Goal: Subscribe to service/newsletter

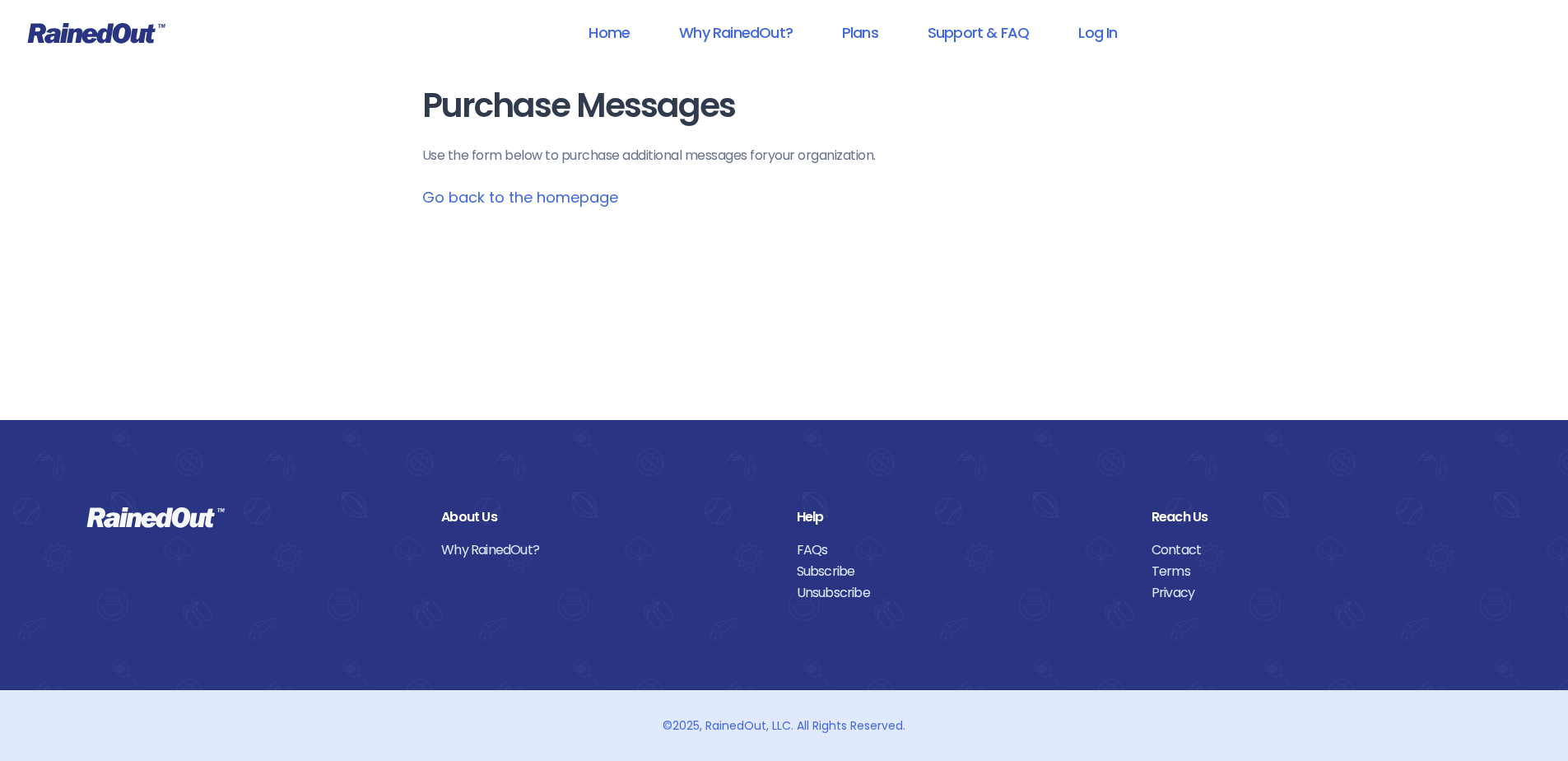
click at [815, 572] on link "Subscribe" at bounding box center [962, 572] width 330 height 22
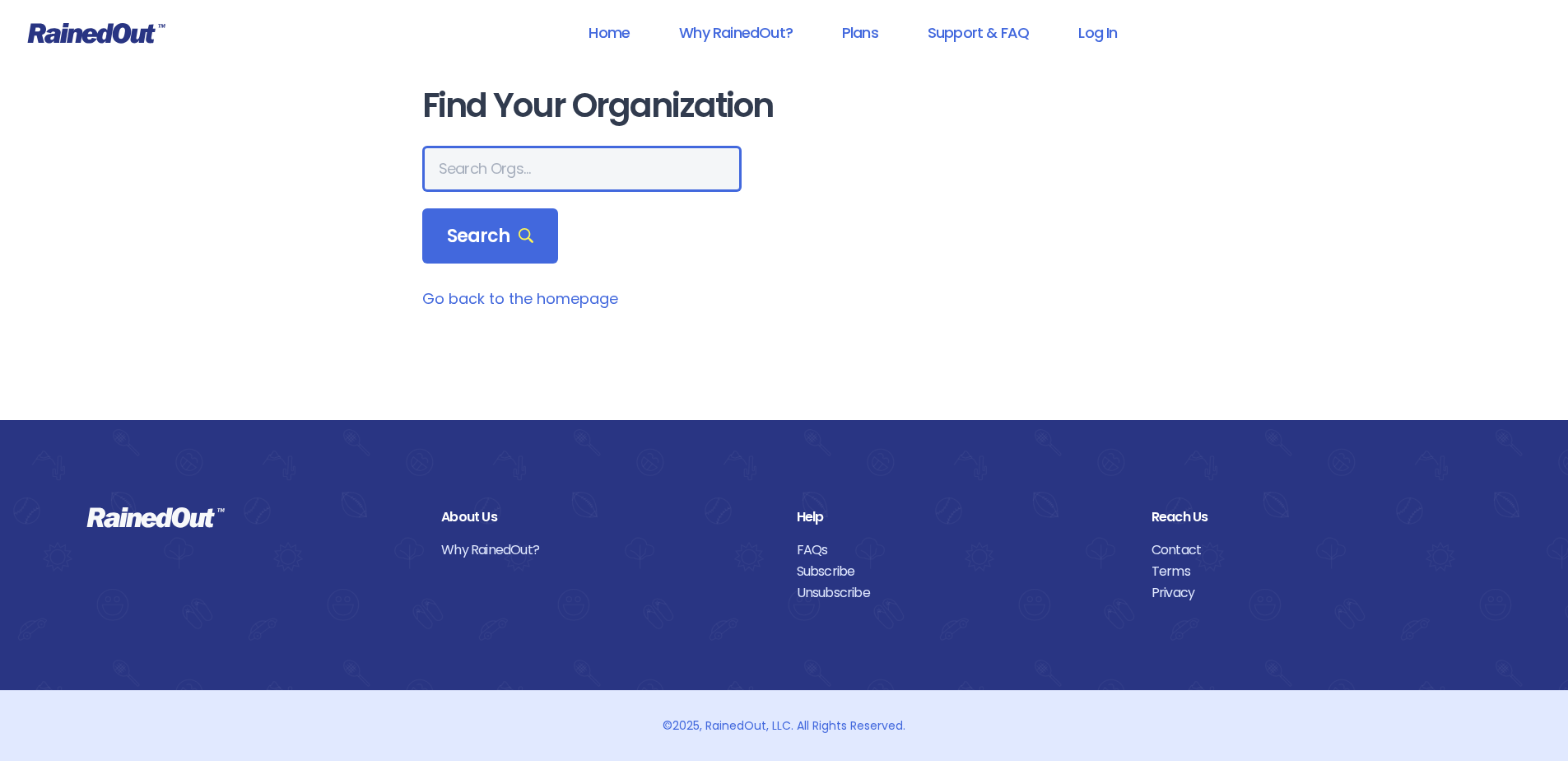
click at [565, 181] on input "text" at bounding box center [583, 169] width 320 height 46
type input "mount pleasant rec"
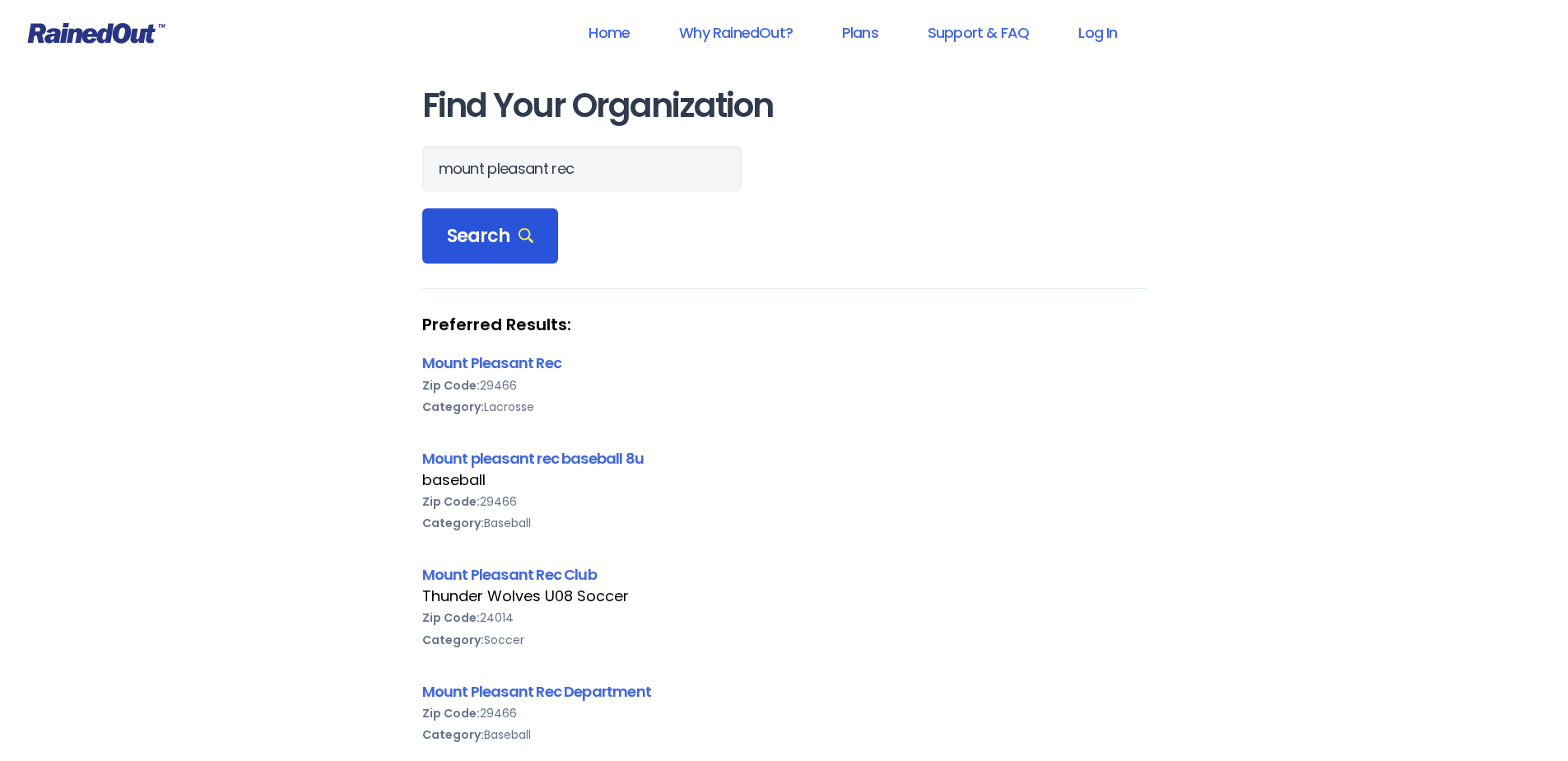
click at [488, 236] on span "Search" at bounding box center [490, 236] width 87 height 23
click at [479, 355] on link "Mount Pleasant Rec" at bounding box center [492, 363] width 139 height 21
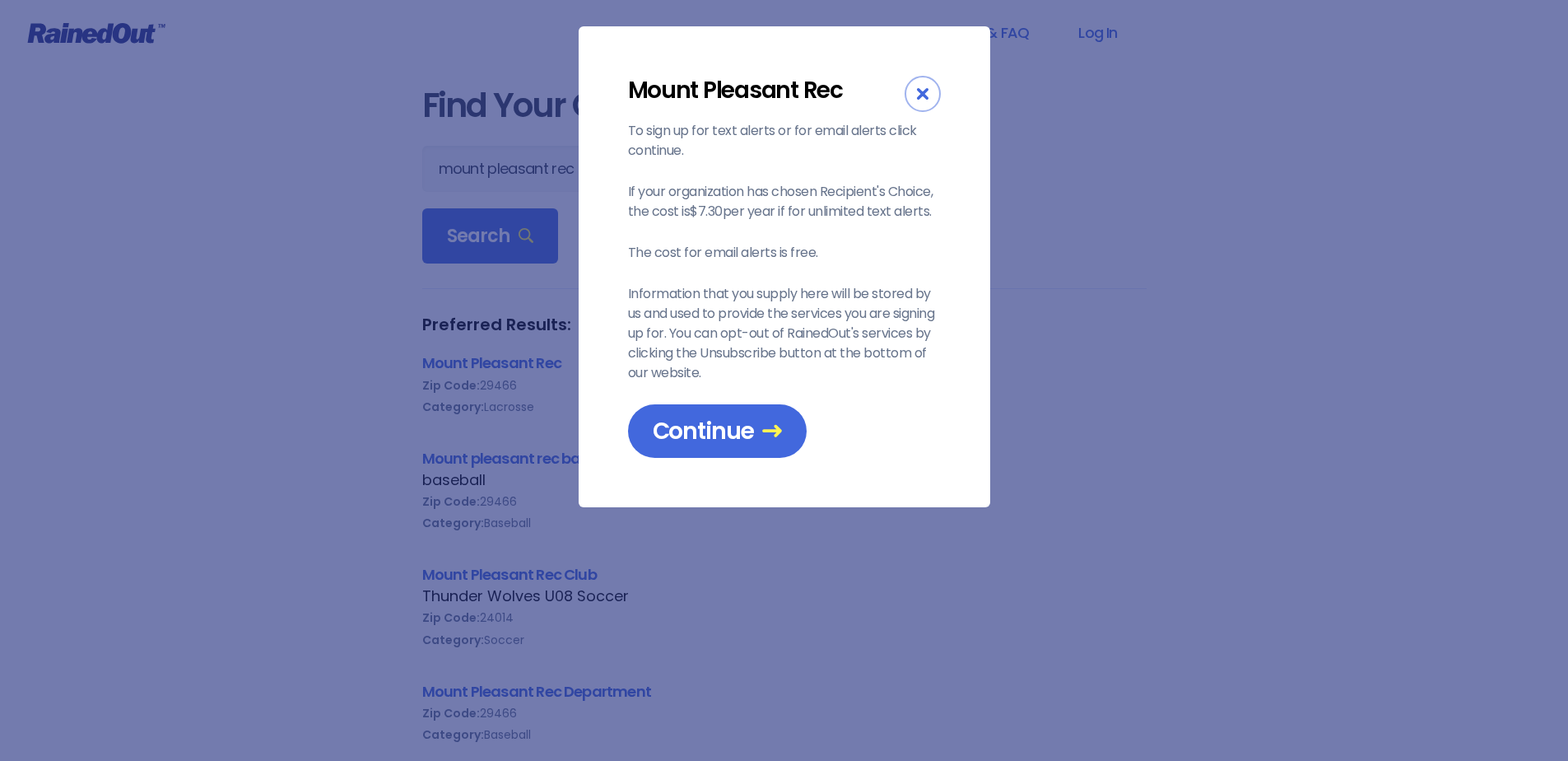
click at [915, 95] on div "Close" at bounding box center [923, 94] width 36 height 36
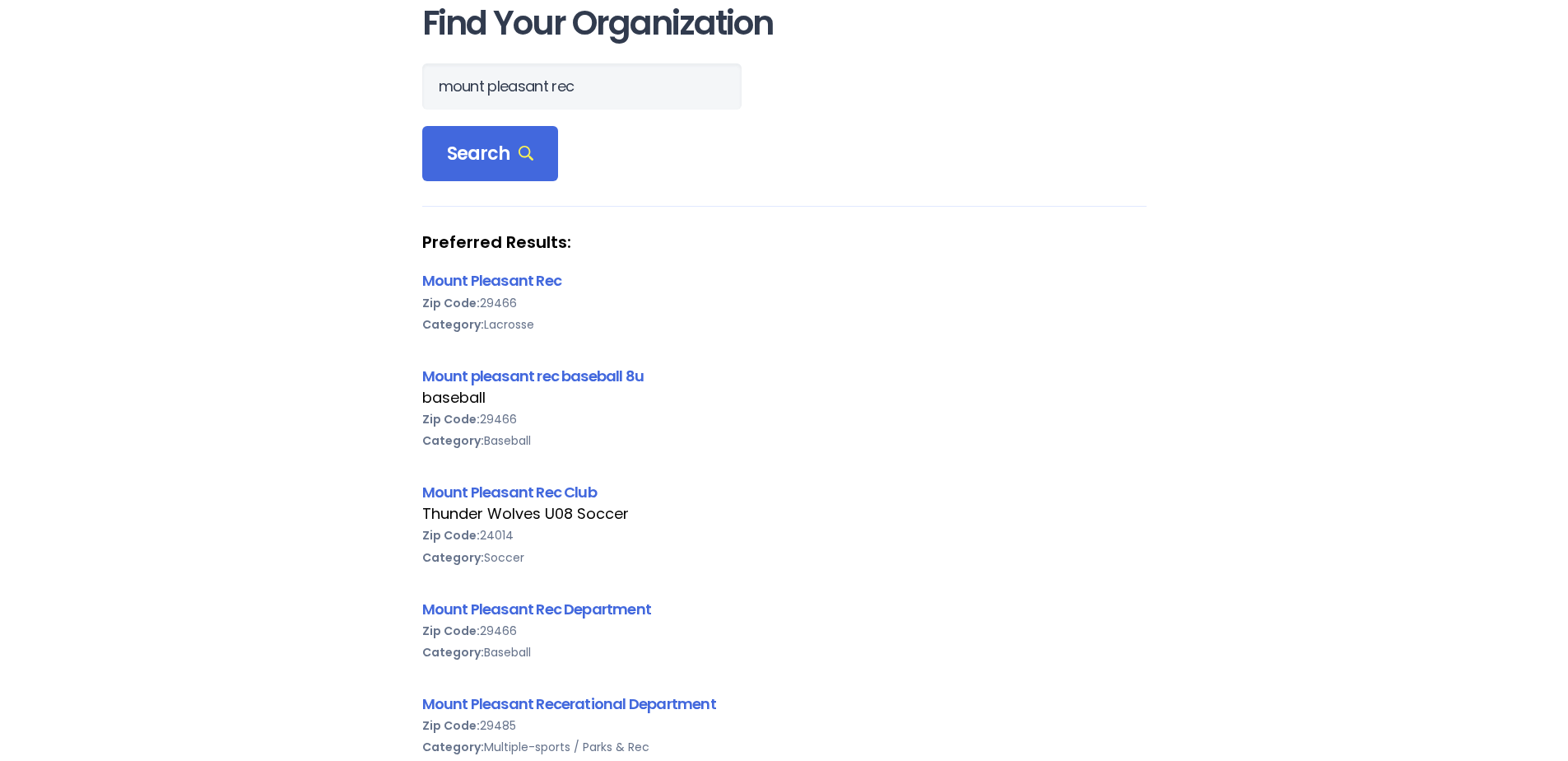
scroll to position [164, 0]
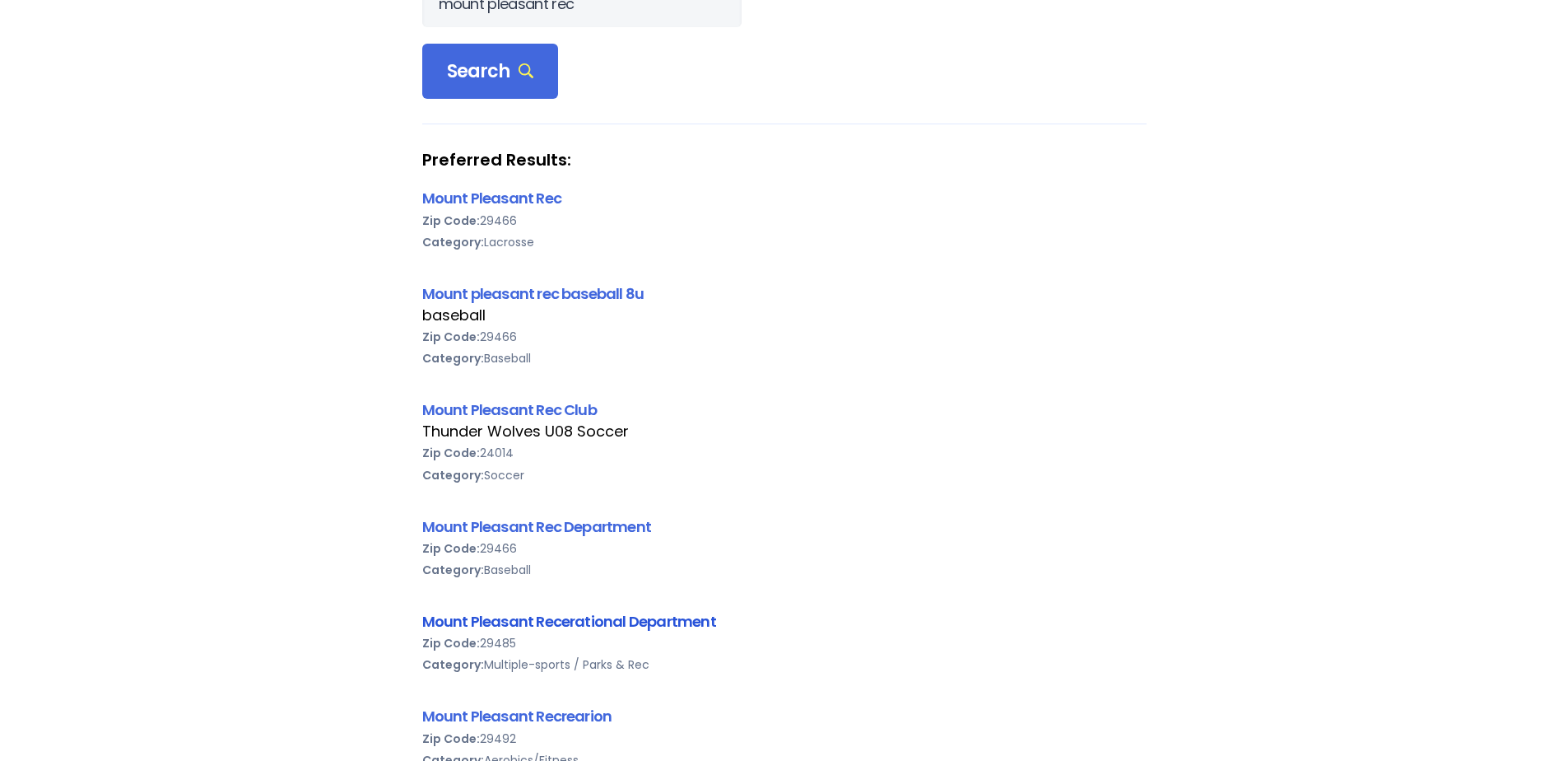
click at [532, 617] on link "Mount Pleasant Recerational Department" at bounding box center [570, 622] width 294 height 21
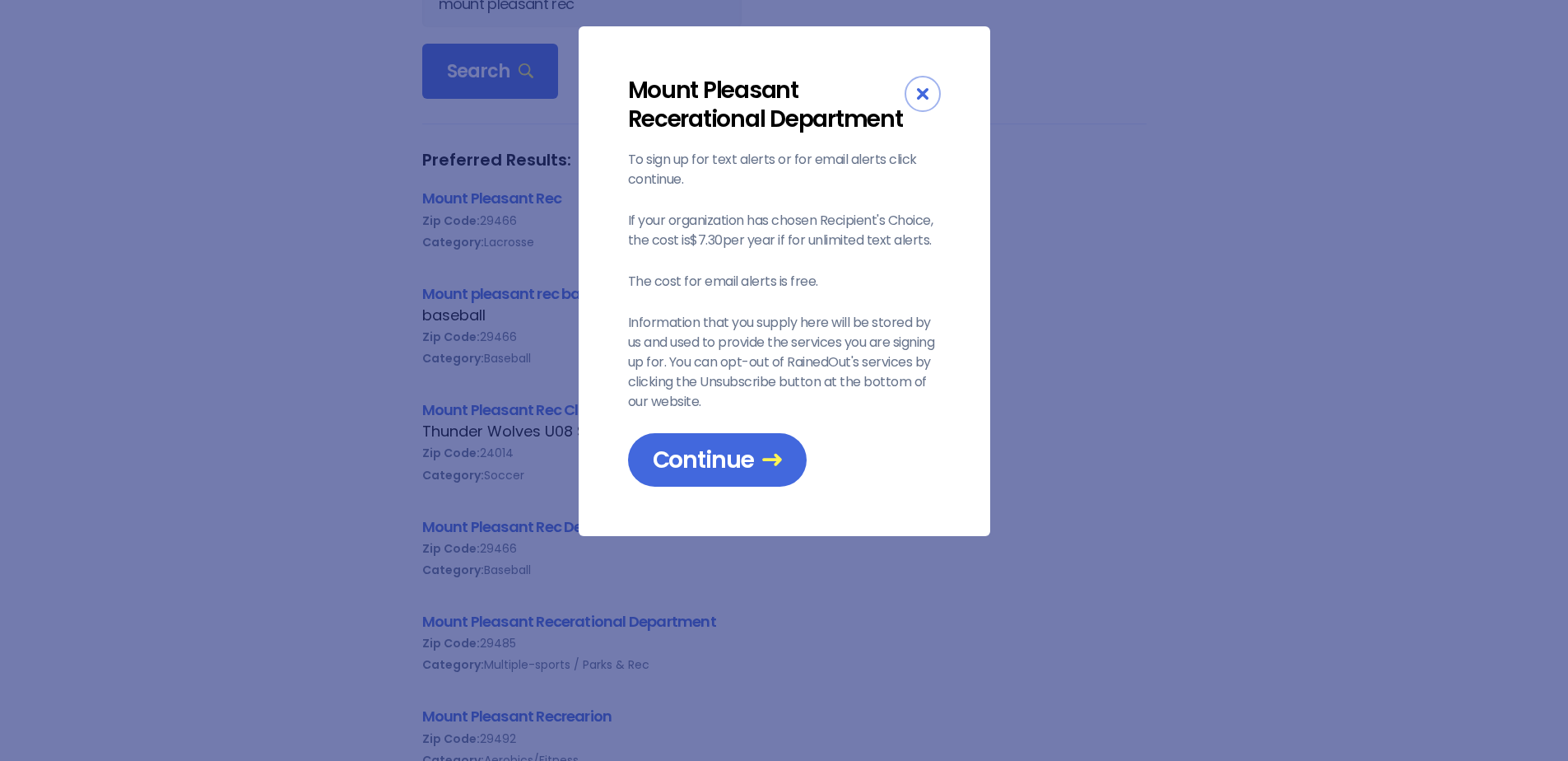
click at [924, 95] on icon "Close" at bounding box center [922, 93] width 11 height 11
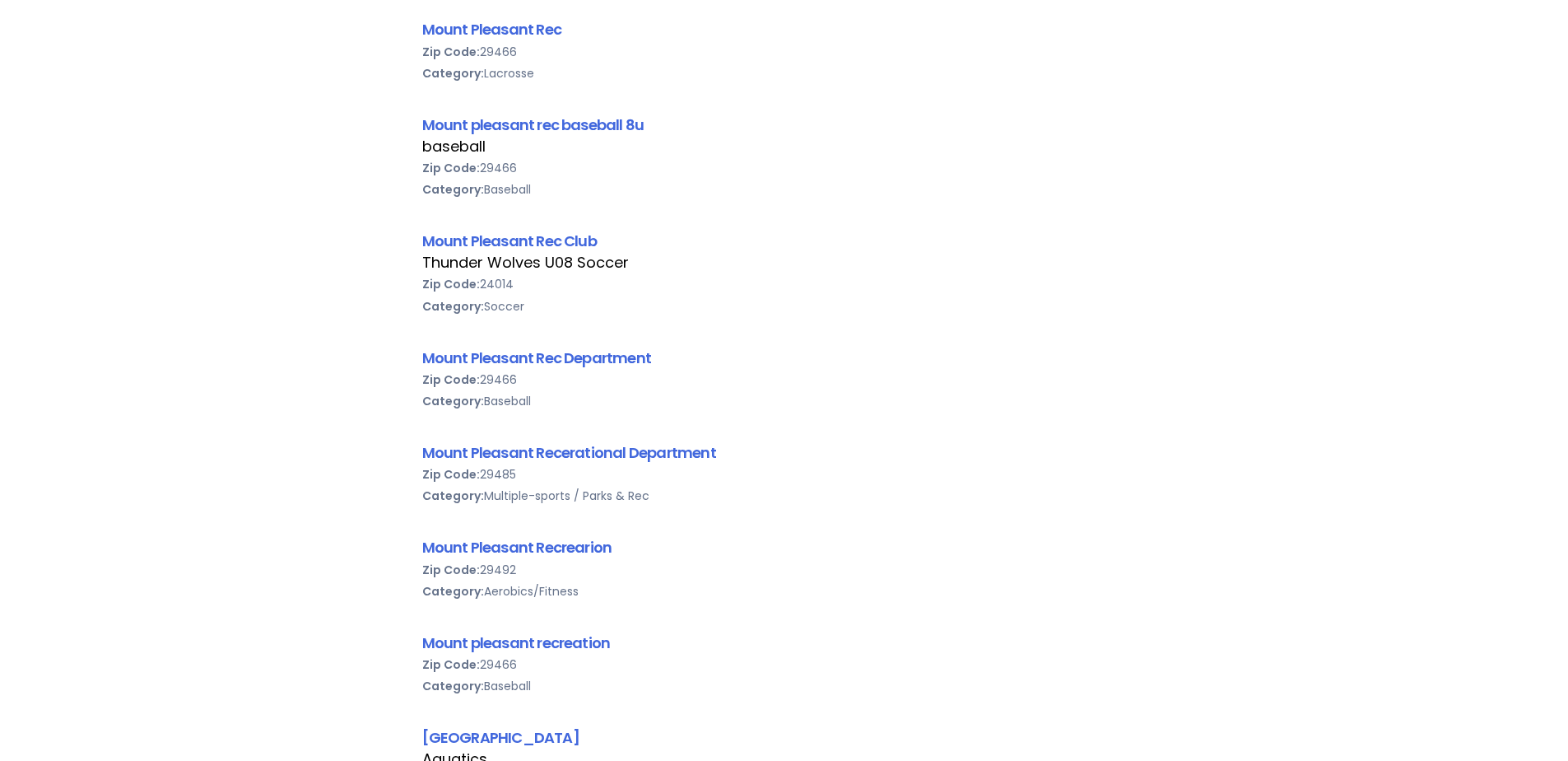
scroll to position [412, 0]
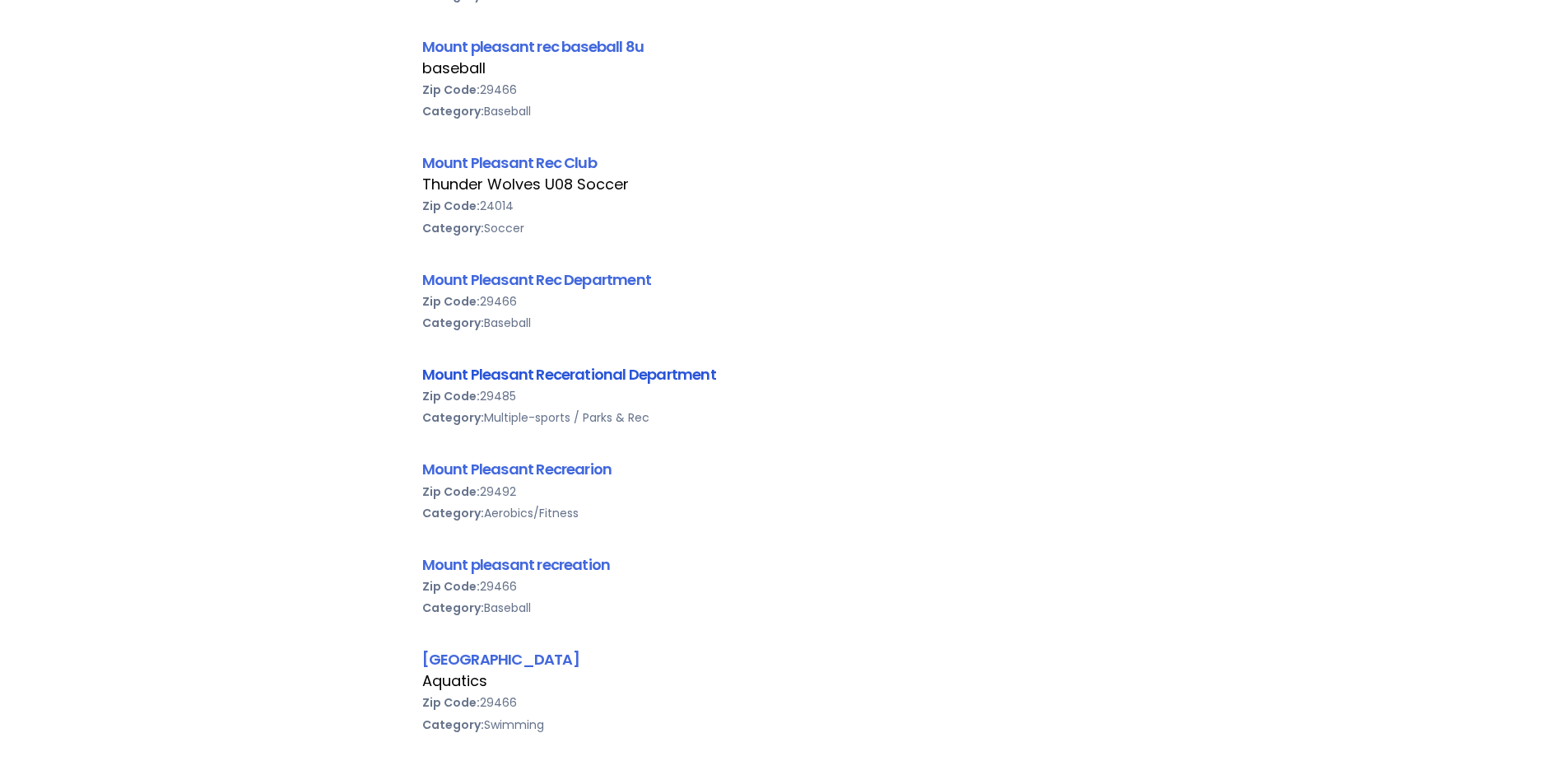
click at [608, 372] on link "Mount Pleasant Recerational Department" at bounding box center [570, 374] width 294 height 21
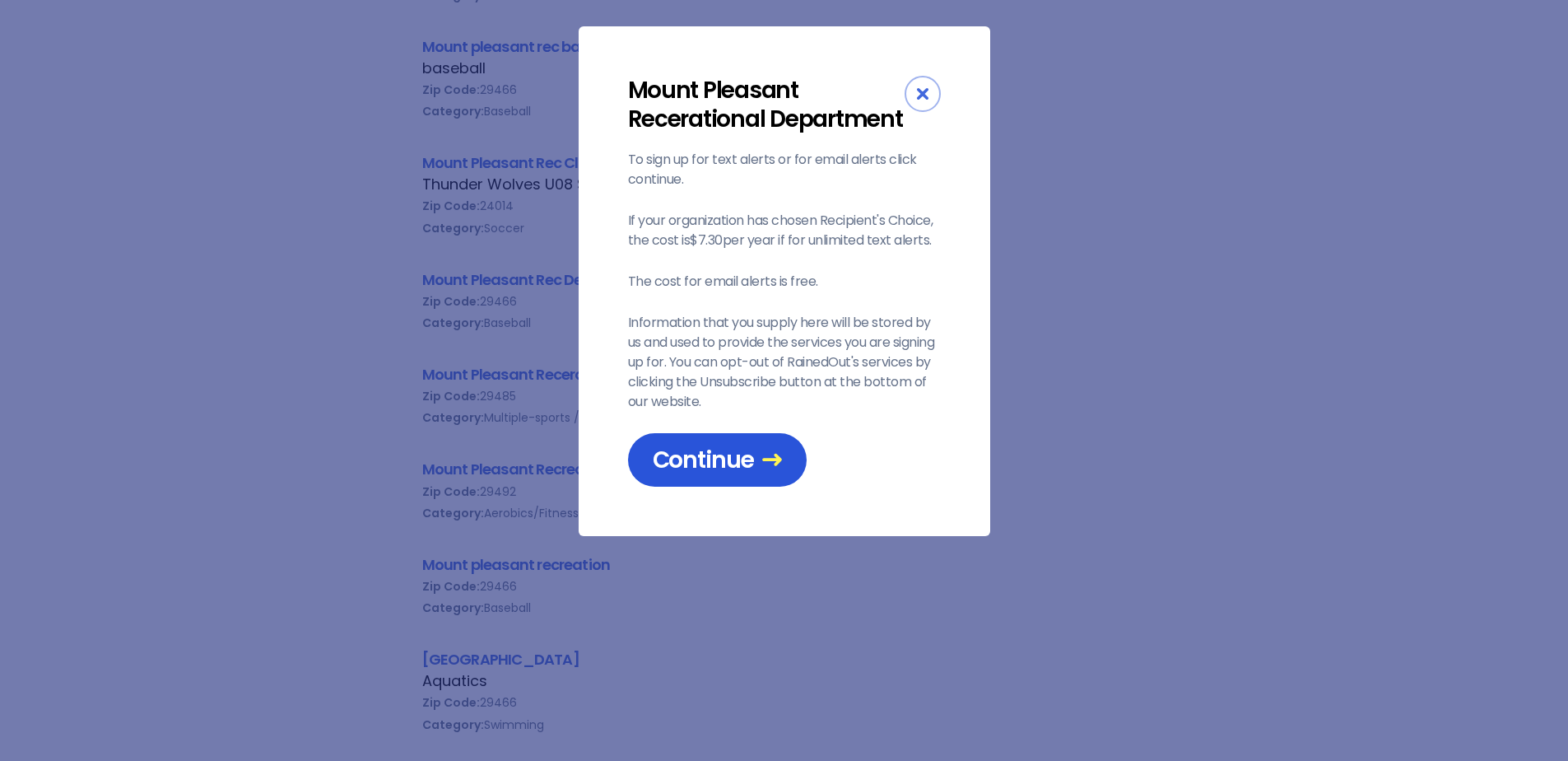
click at [694, 473] on span "Continue" at bounding box center [717, 459] width 130 height 29
